Goal: Navigation & Orientation: Find specific page/section

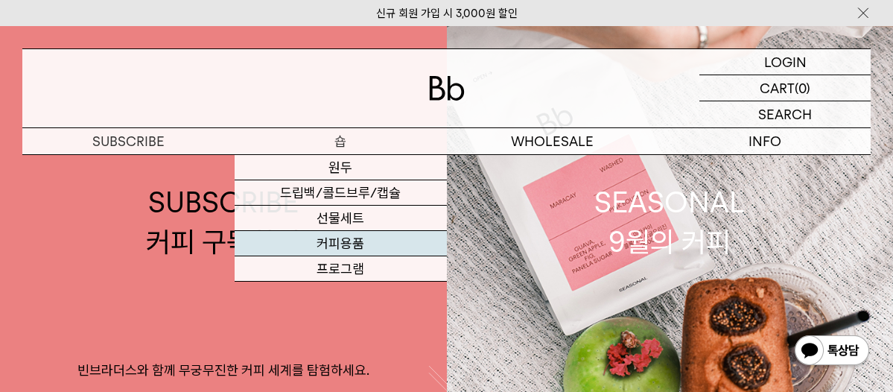
click at [343, 241] on link "커피용품" at bounding box center [341, 243] width 212 height 25
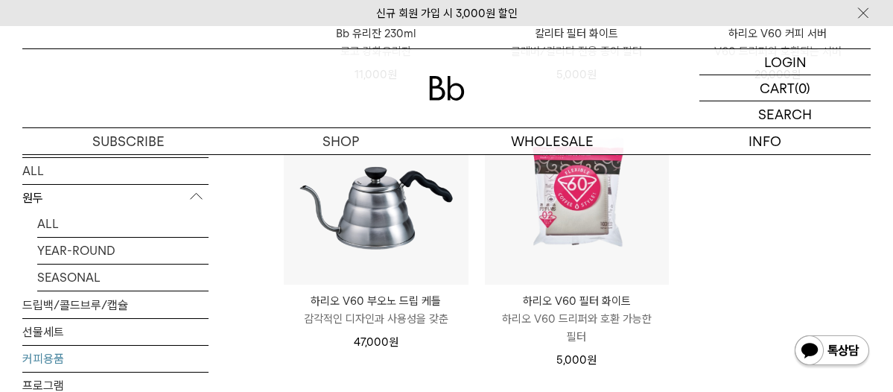
scroll to position [478, 0]
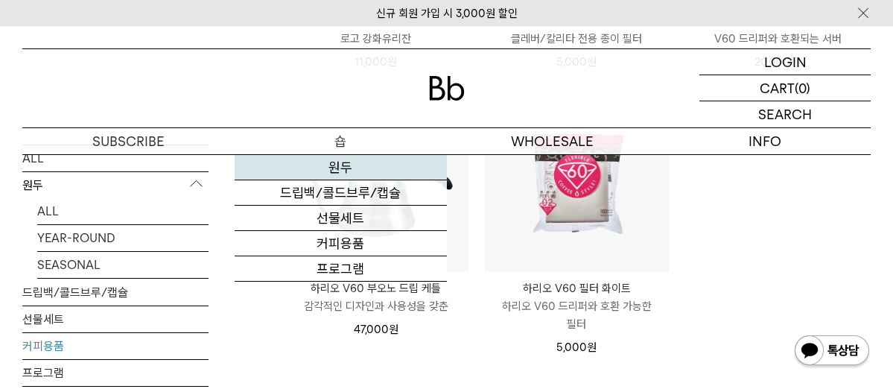
click at [339, 173] on link "원두" at bounding box center [341, 167] width 212 height 25
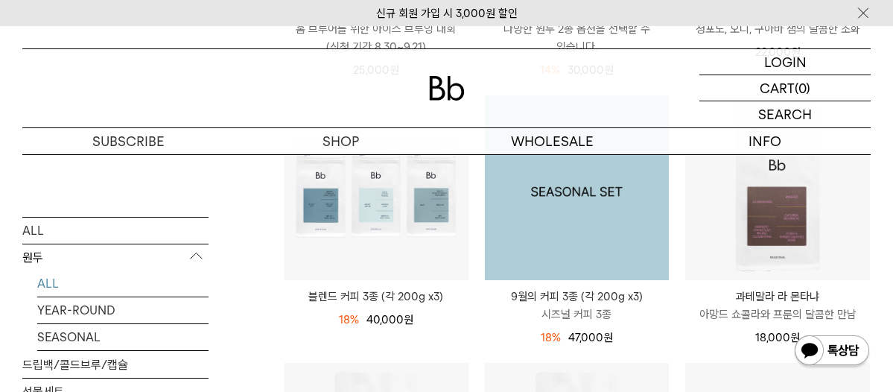
scroll to position [493, 0]
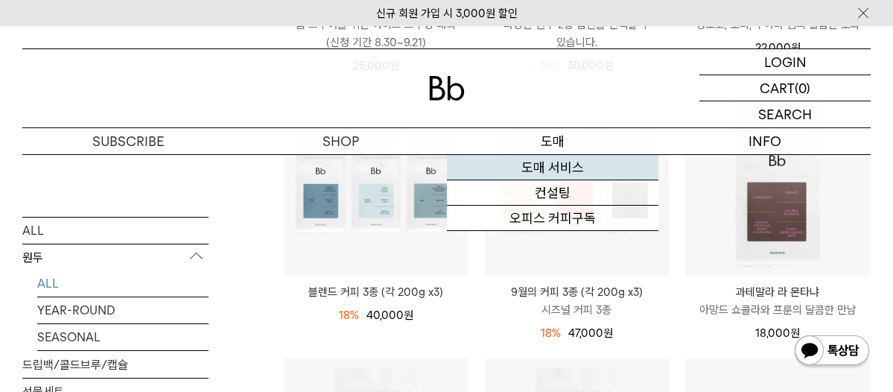
click at [550, 165] on link "도매 서비스" at bounding box center [553, 167] width 212 height 25
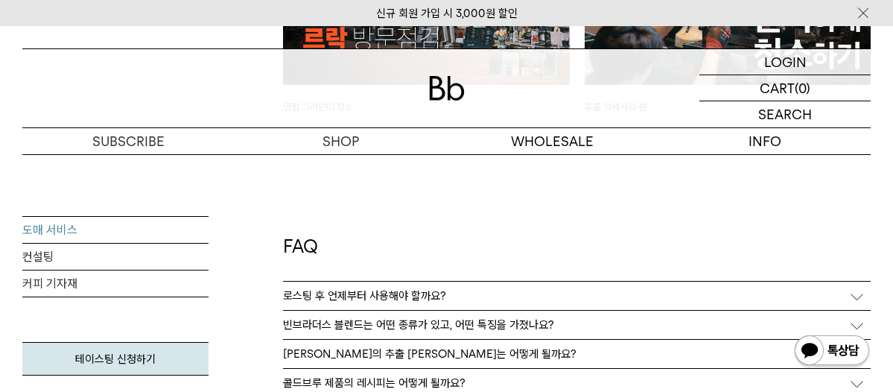
scroll to position [3495, 0]
